Goal: Obtain resource: Obtain resource

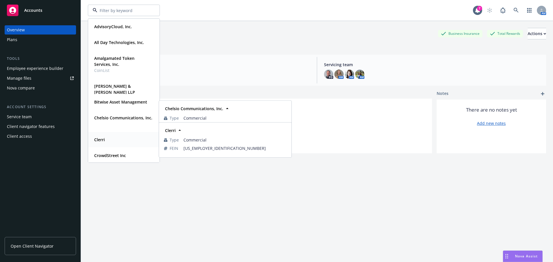
click at [108, 136] on div "Clerri" at bounding box center [124, 140] width 64 height 8
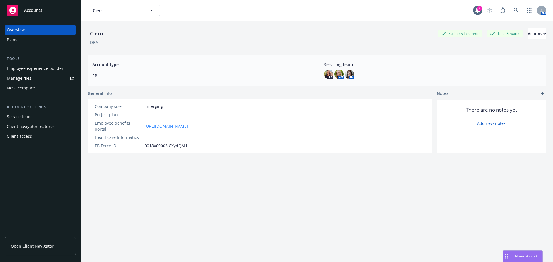
click at [188, 123] on link "[URL][DOMAIN_NAME]" at bounding box center [165, 126] width 43 height 6
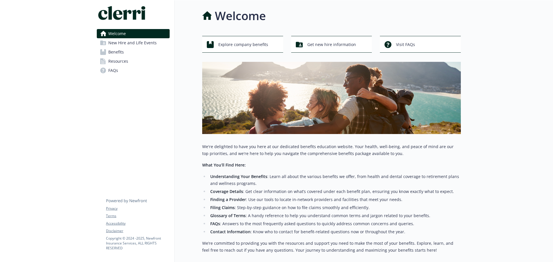
click at [118, 43] on span "New Hire and Life Events" at bounding box center [132, 42] width 48 height 9
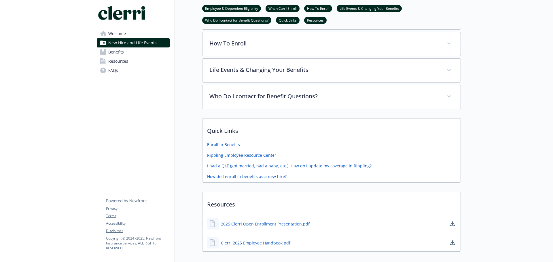
scroll to position [173, 0]
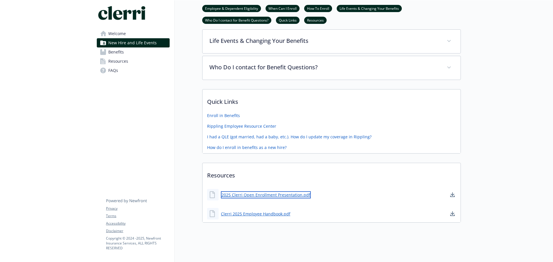
click at [280, 194] on link "2025 Clerri Open Enrollment Presentation.pdf" at bounding box center [266, 194] width 90 height 7
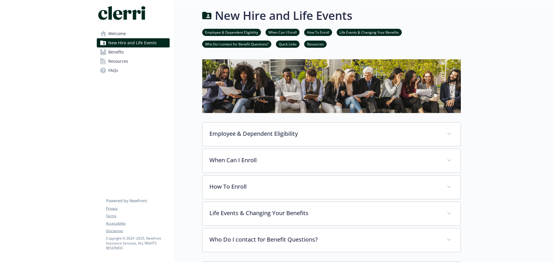
scroll to position [0, 0]
